Goal: Information Seeking & Learning: Check status

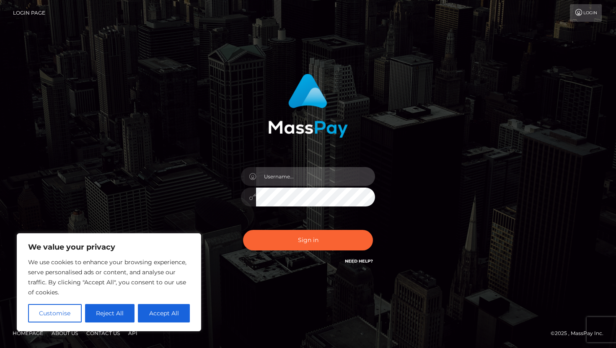
type input "erin.platphorm"
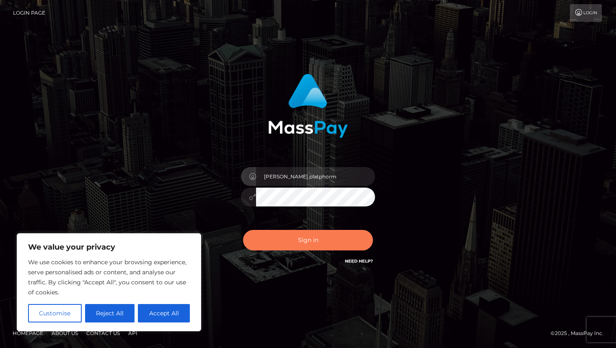
click at [339, 245] on button "Sign in" at bounding box center [308, 240] width 130 height 21
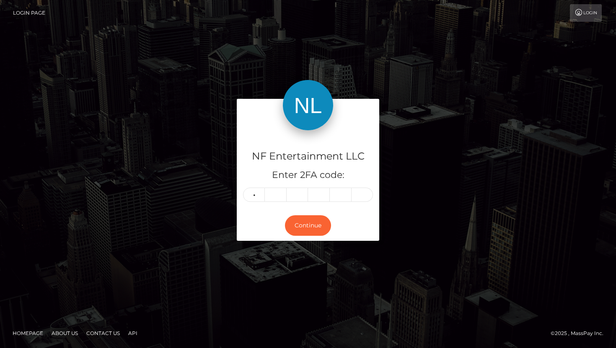
type input "9"
type input "4"
type input "6"
type input "7"
type input "0"
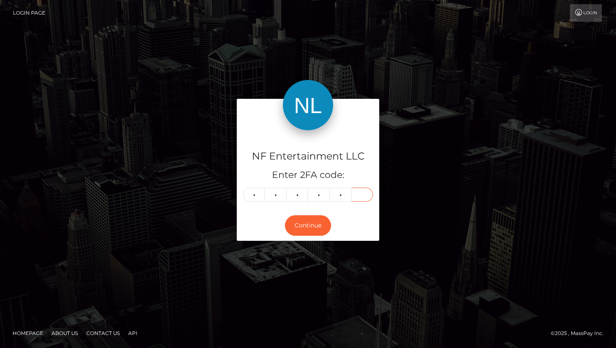
type input "7"
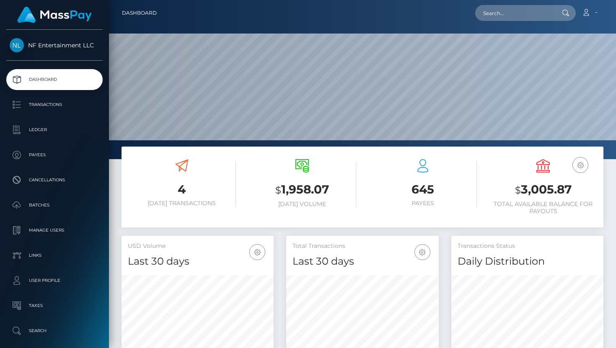
scroll to position [148, 152]
click at [548, 14] on input "text" at bounding box center [514, 13] width 79 height 16
paste input "9954194"
click at [510, 15] on input "9954194" at bounding box center [514, 13] width 79 height 16
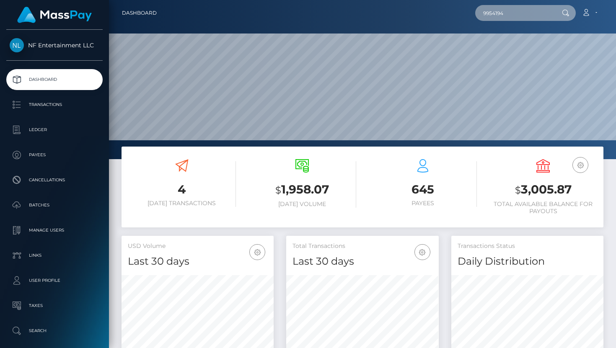
click at [510, 15] on input "9954194" at bounding box center [514, 13] width 79 height 16
paste input "queenroberta92@gmail.com"
click at [508, 11] on input "queenroberta92@gmail.com" at bounding box center [514, 13] width 79 height 16
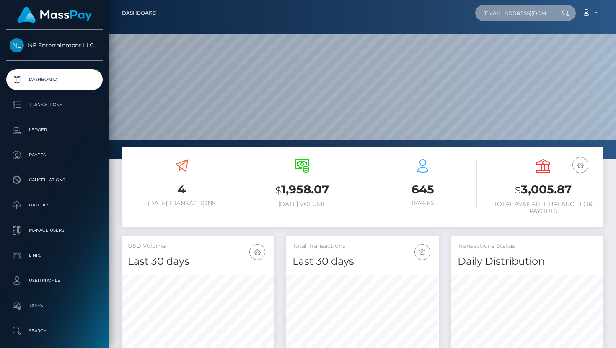
click at [508, 11] on input "queenroberta92@gmail.com" at bounding box center [514, 13] width 79 height 16
paste input "ionela"
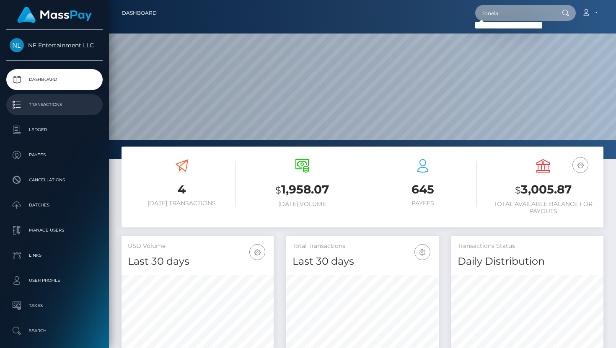
type input "ionela"
click at [61, 102] on p "Transactions" at bounding box center [55, 104] width 90 height 13
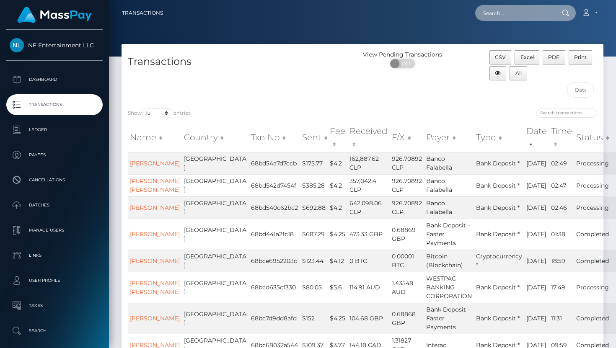
click at [515, 12] on input "text" at bounding box center [514, 13] width 79 height 16
paste input "31174422"
type input "31174422"
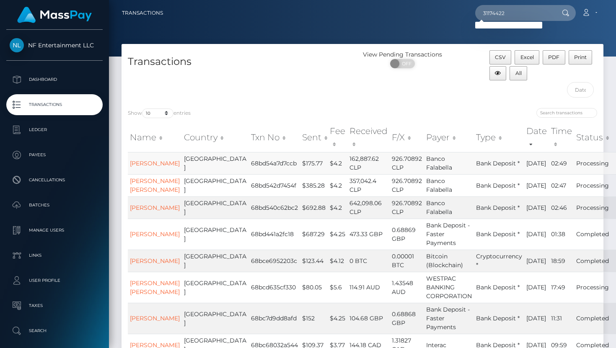
click at [142, 163] on td "Rodrigo Palma" at bounding box center [155, 163] width 54 height 22
click at [139, 167] on link "Rodrigo Palma" at bounding box center [155, 164] width 50 height 8
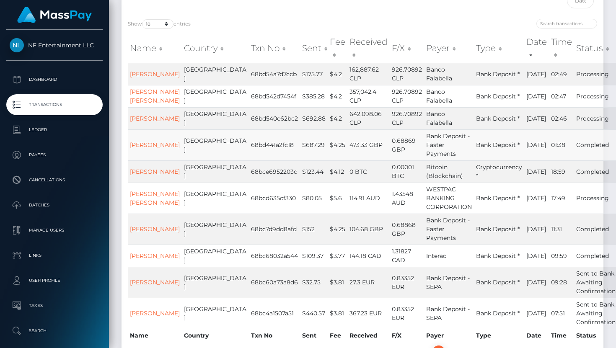
scroll to position [35, 0]
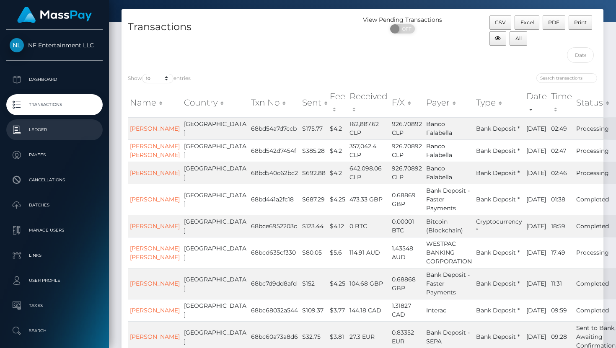
click at [37, 129] on p "Ledger" at bounding box center [55, 130] width 90 height 13
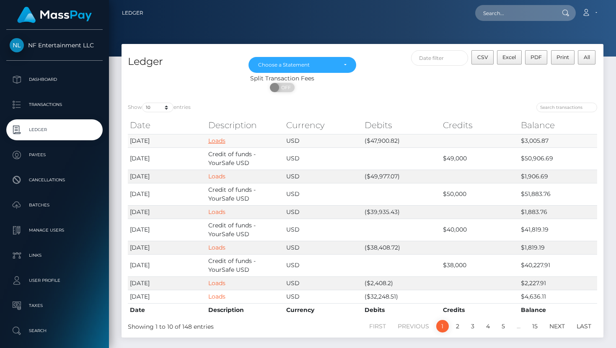
click at [216, 140] on link "Loads" at bounding box center [216, 141] width 17 height 8
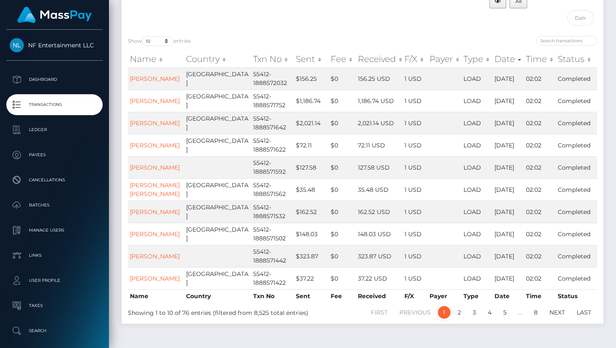
scroll to position [88, 0]
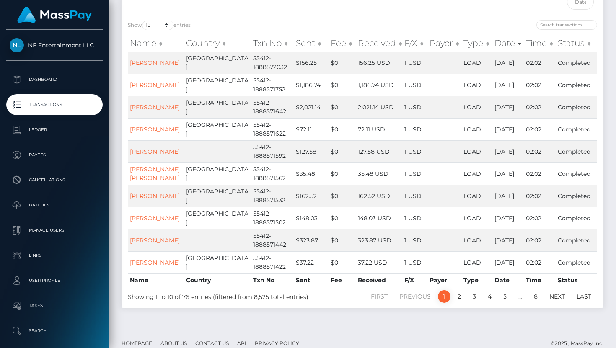
click at [356, 46] on th "Received" at bounding box center [379, 43] width 46 height 17
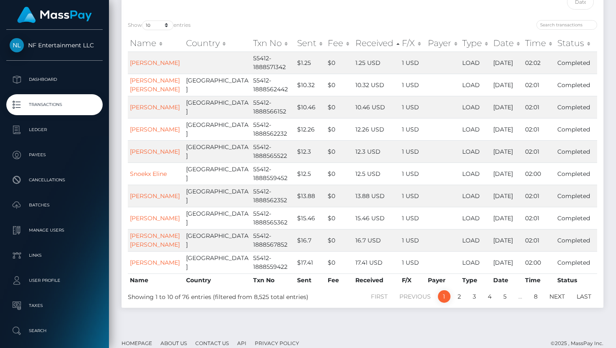
click at [353, 46] on th "Received" at bounding box center [376, 43] width 46 height 17
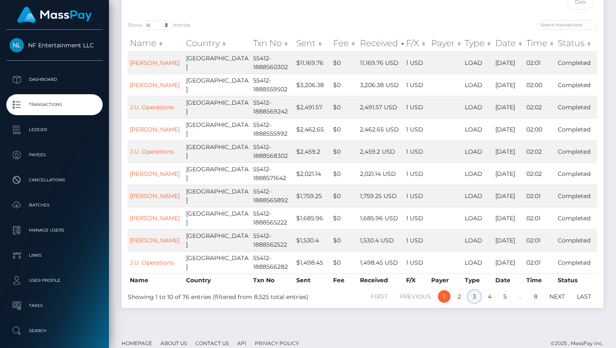
click at [473, 296] on link "3" at bounding box center [474, 296] width 13 height 13
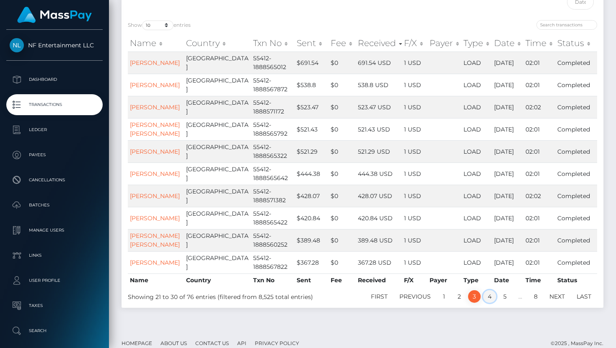
click at [491, 303] on link "4" at bounding box center [489, 296] width 13 height 13
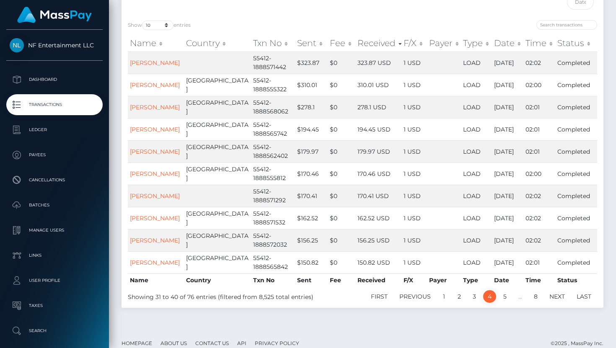
click at [503, 308] on div "Show 10 25 50 100 250 500 1,000 3,500 entries Name Country Txn No Sent Fee Rece…" at bounding box center [362, 161] width 482 height 294
click at [504, 303] on link "5" at bounding box center [504, 296] width 13 height 13
